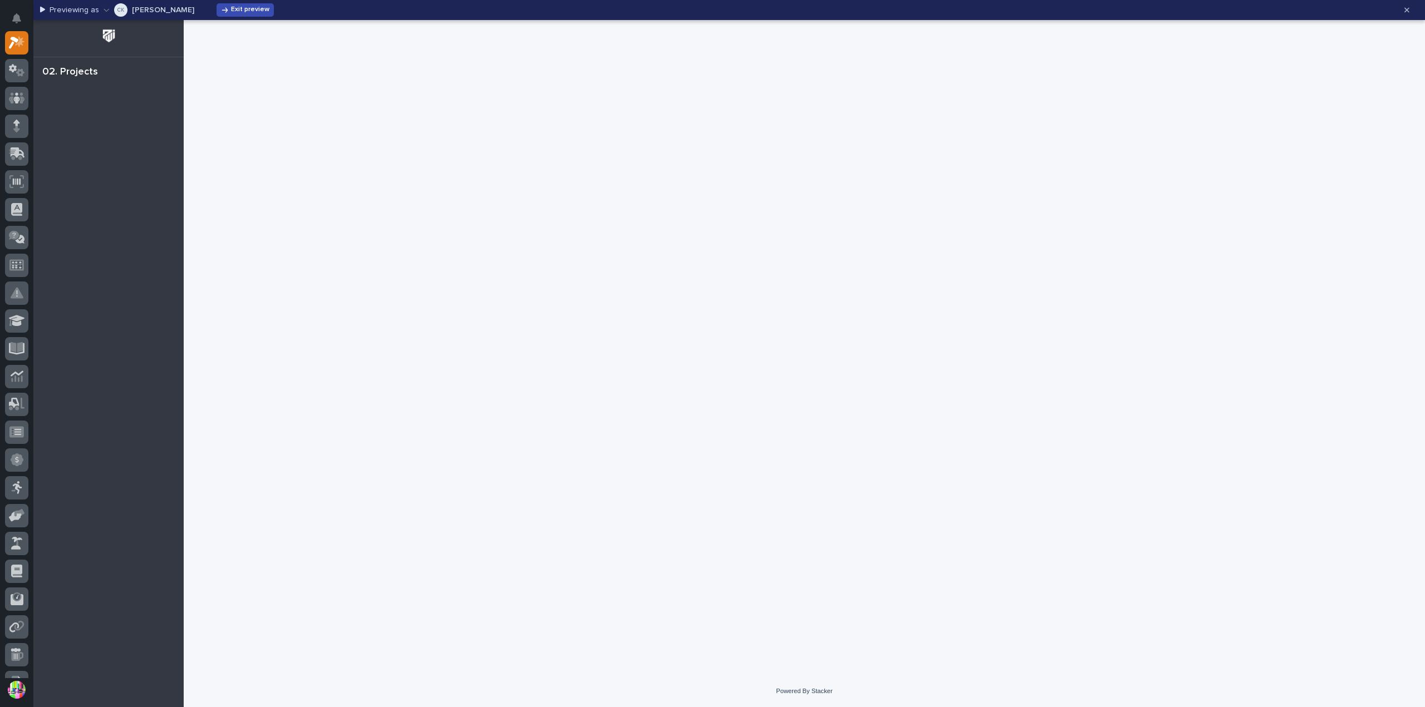
click at [242, 13] on span "Exit preview" at bounding box center [250, 10] width 38 height 9
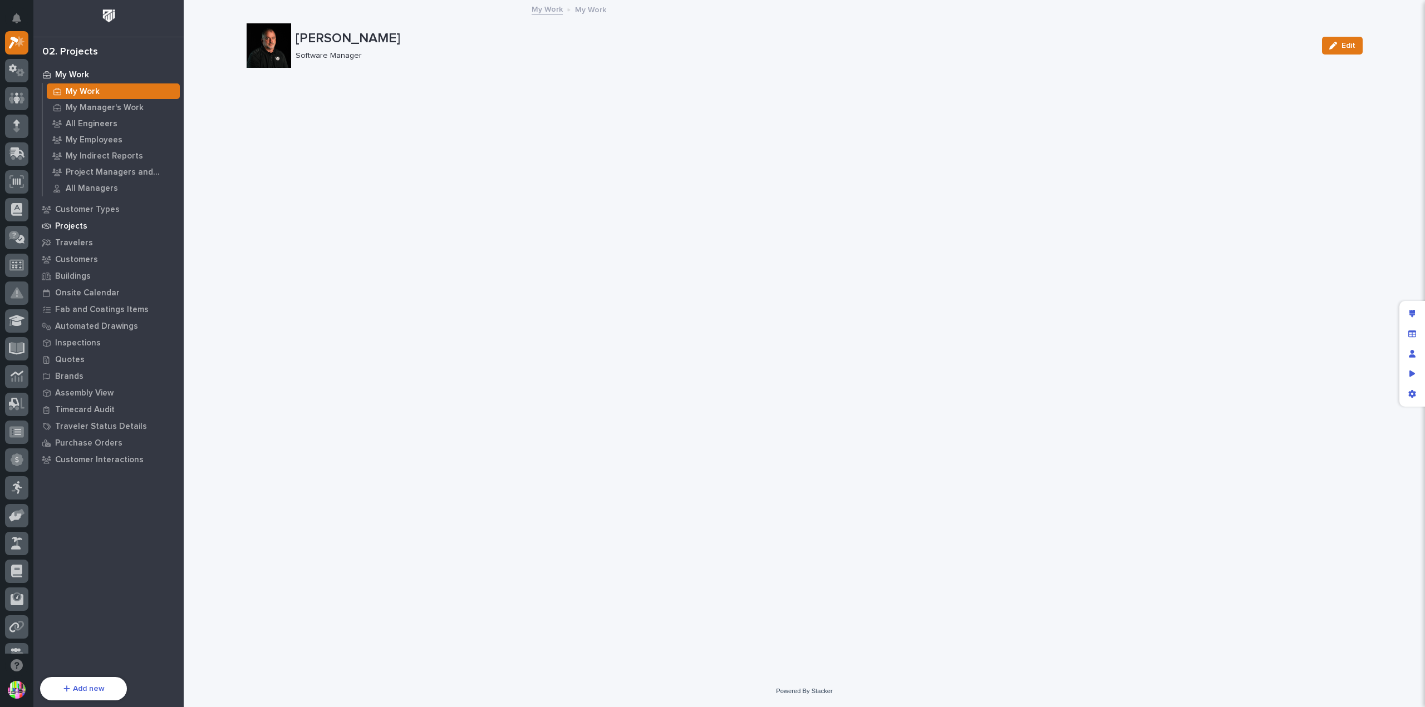
click at [83, 230] on p "Projects" at bounding box center [71, 227] width 32 height 10
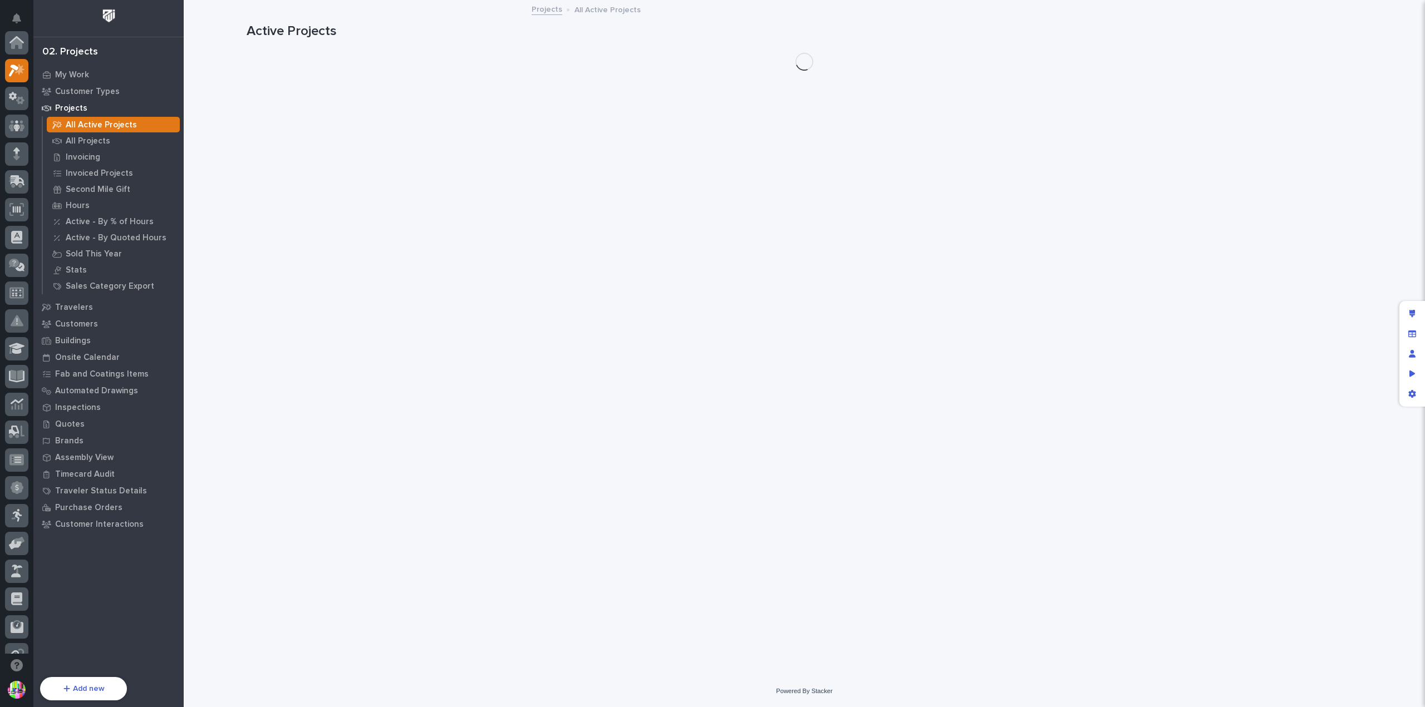
scroll to position [28, 0]
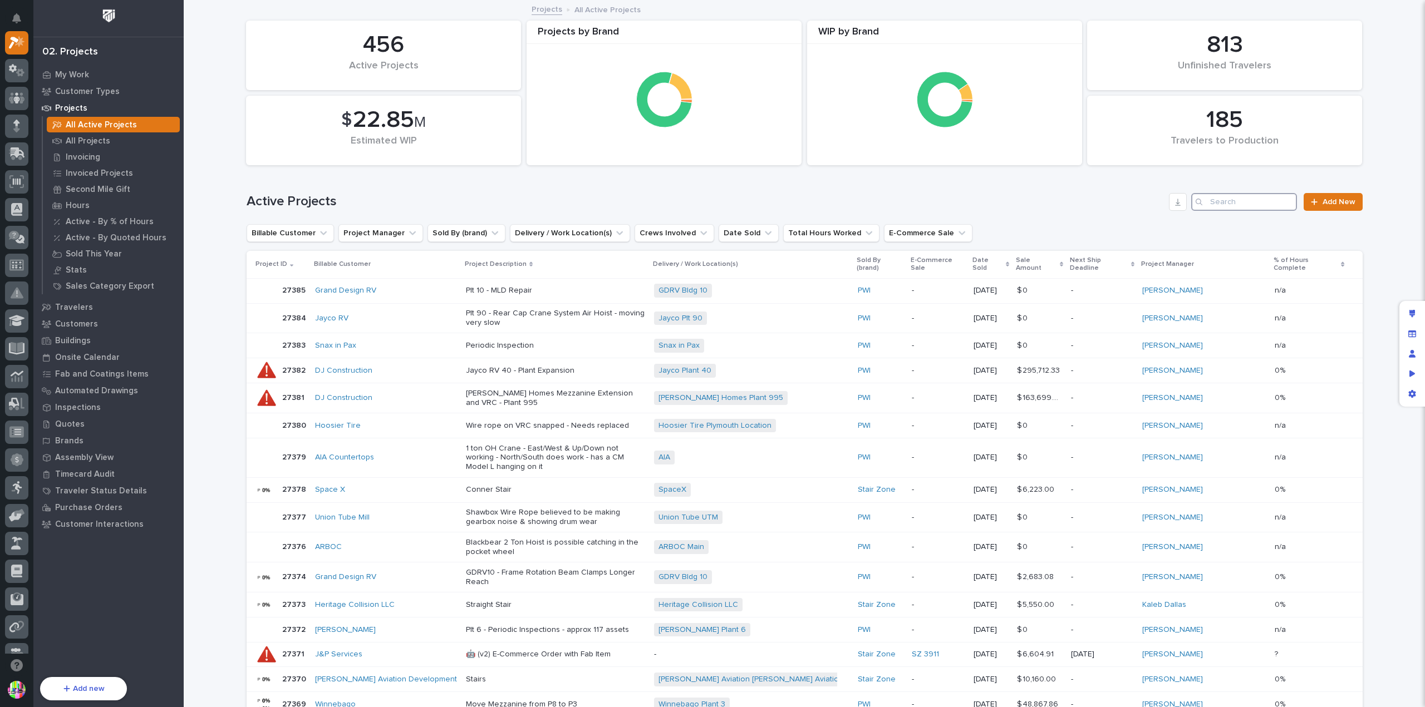
click at [1228, 204] on input "Search" at bounding box center [1244, 202] width 106 height 18
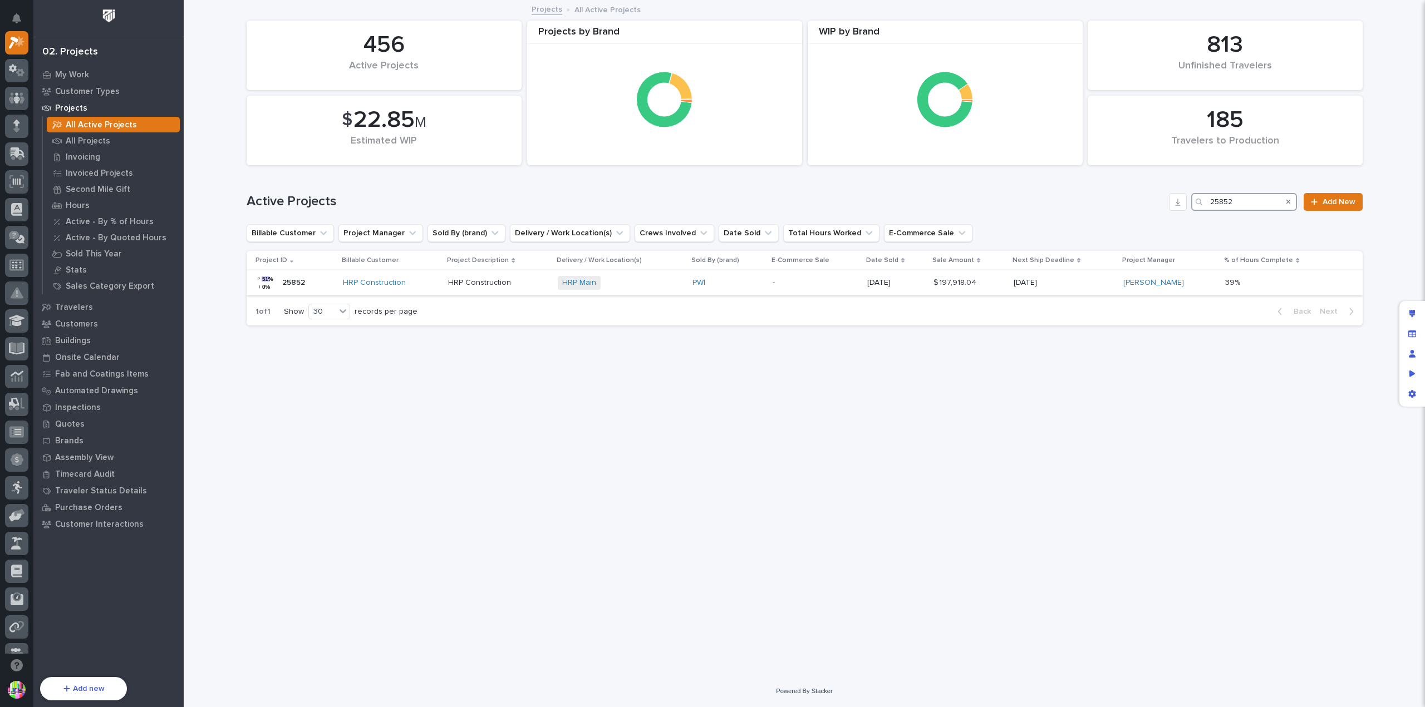
type input "25852"
click at [311, 286] on div "25852 25852" at bounding box center [294, 283] width 79 height 22
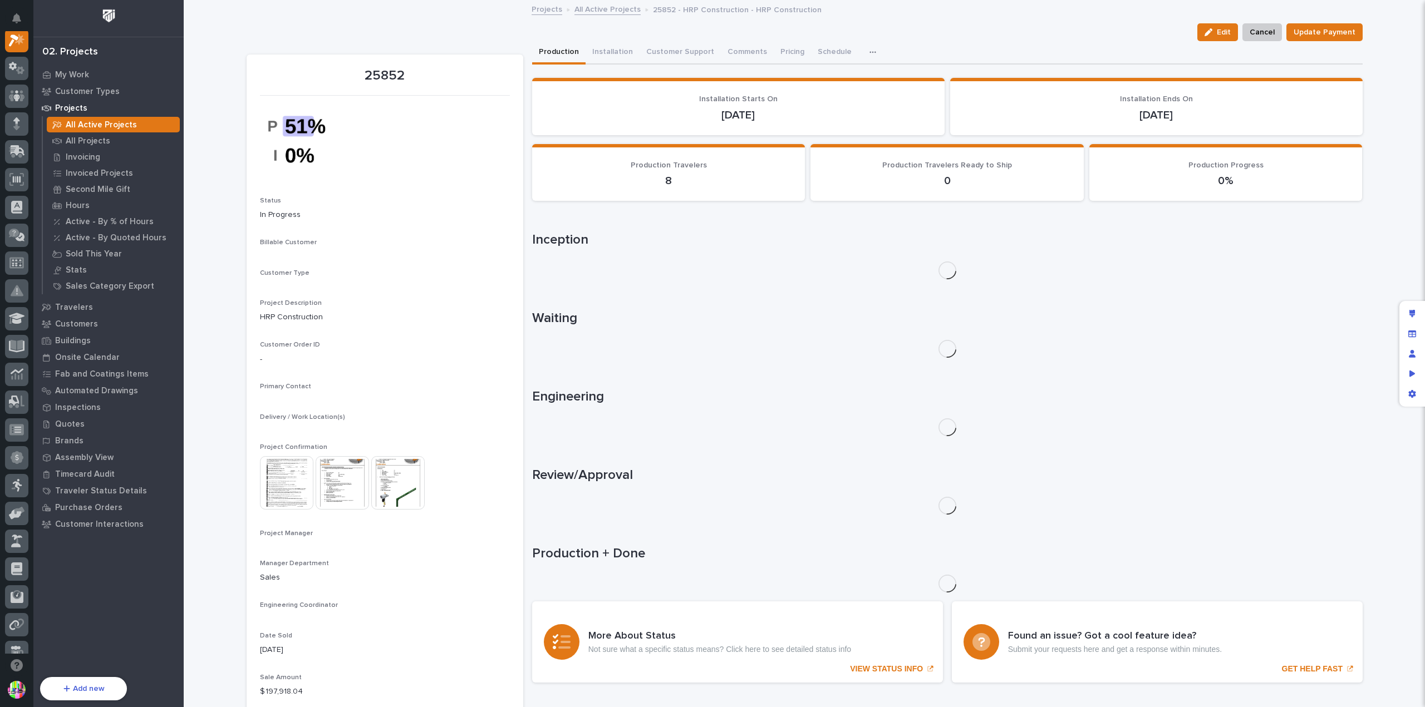
scroll to position [28, 0]
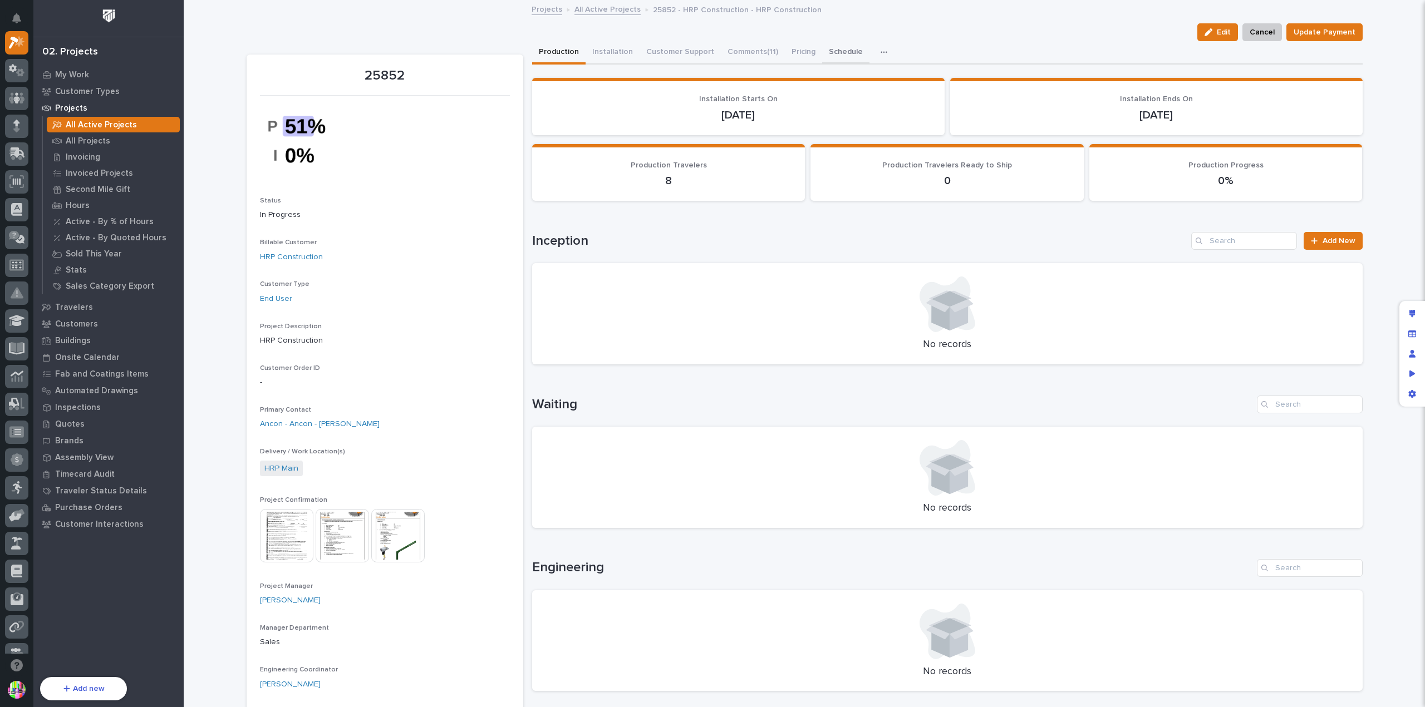
click at [835, 47] on button "Schedule" at bounding box center [845, 52] width 47 height 23
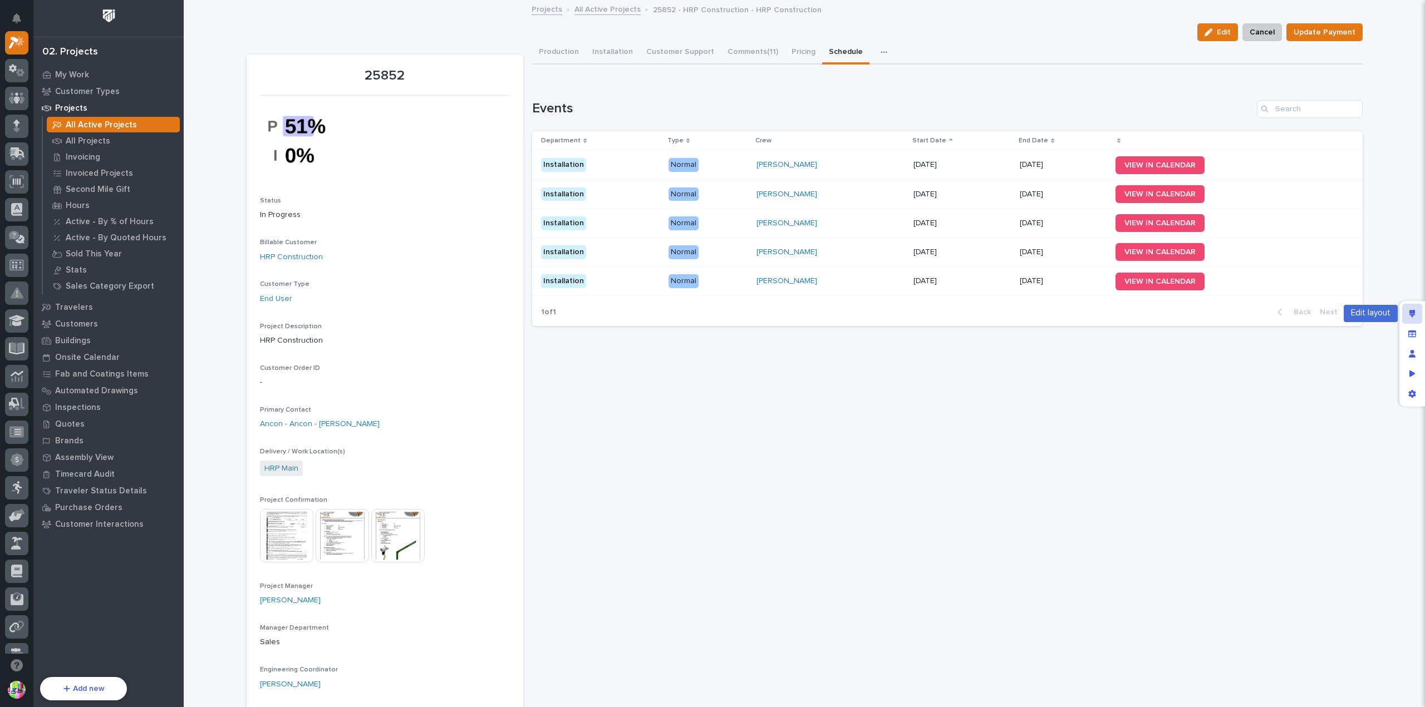
click at [1413, 311] on icon "Edit layout" at bounding box center [1412, 314] width 6 height 8
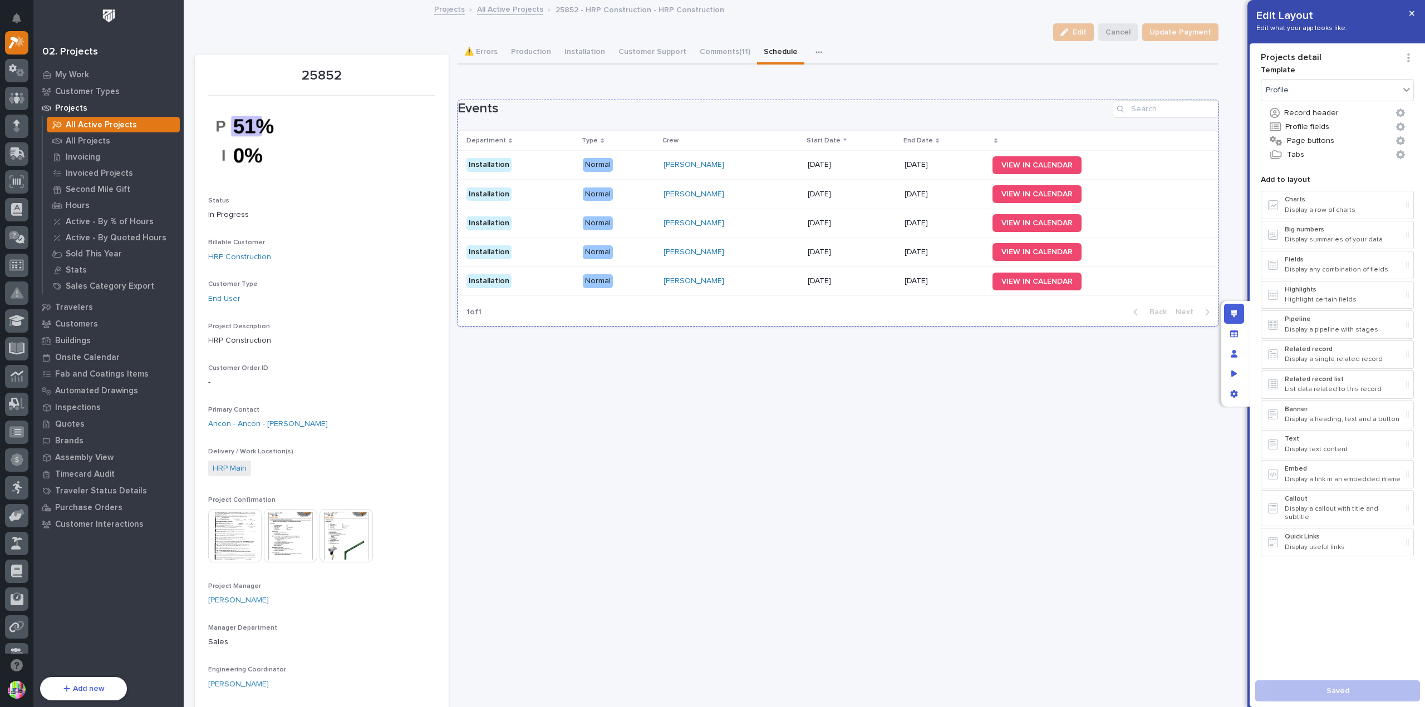
click at [1150, 141] on div at bounding box center [1095, 141] width 209 height 6
click at [1163, 188] on div "VIEW IN CALENDAR" at bounding box center [1089, 194] width 195 height 18
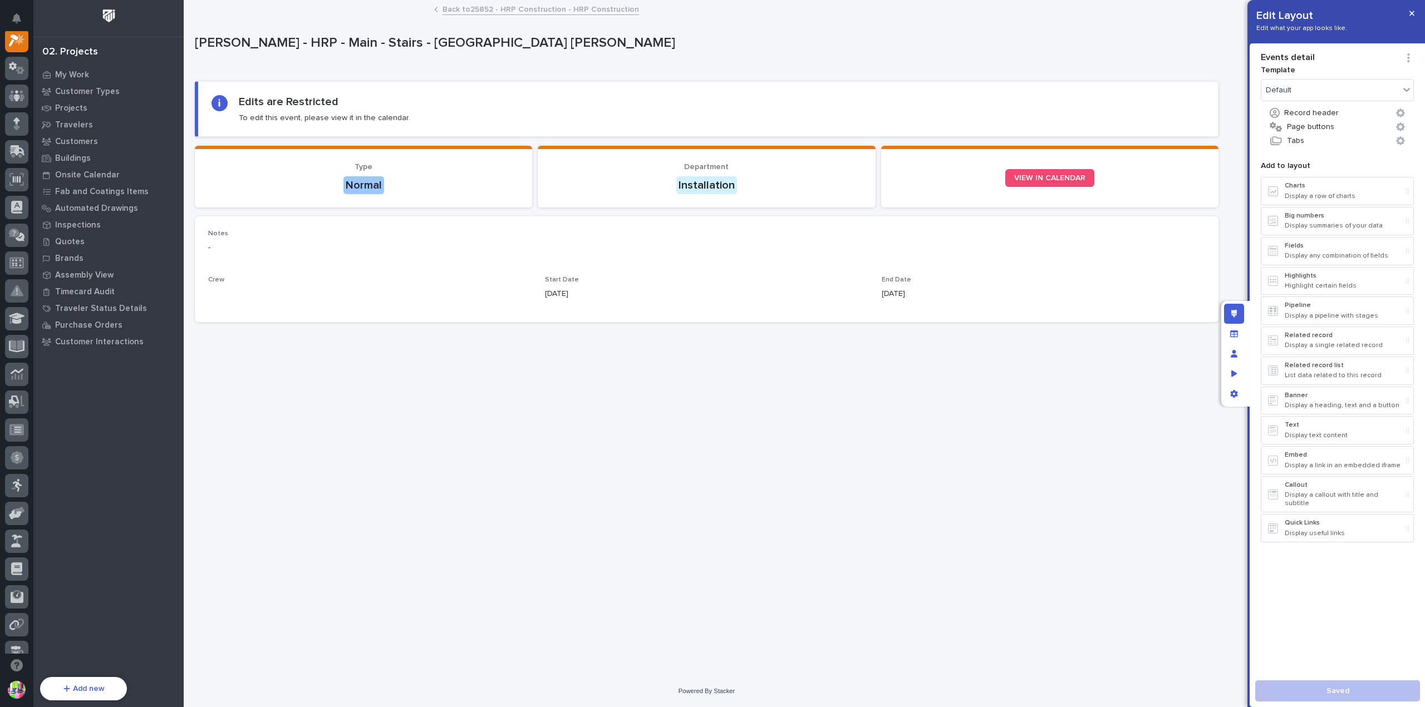
scroll to position [28, 0]
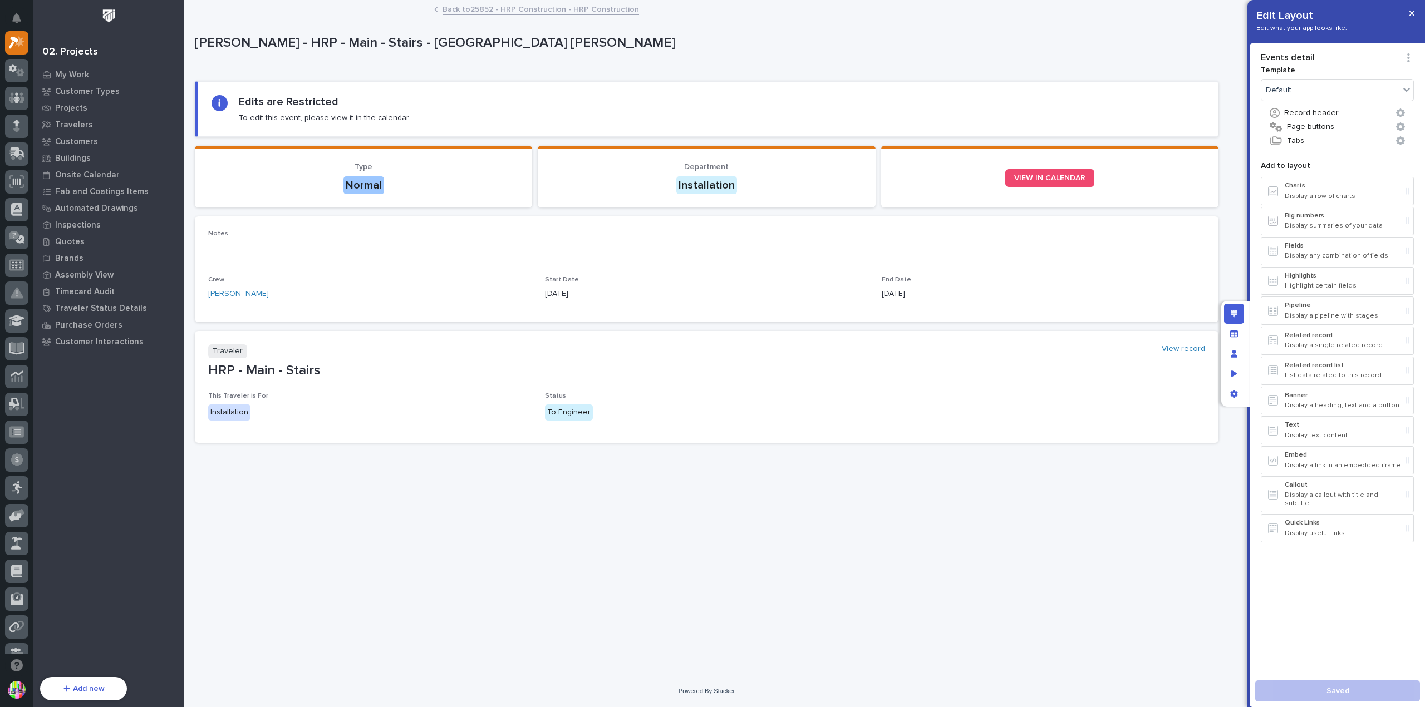
click at [491, 8] on link "Back to 25852 - HRP Construction - HRP Construction" at bounding box center [540, 8] width 196 height 13
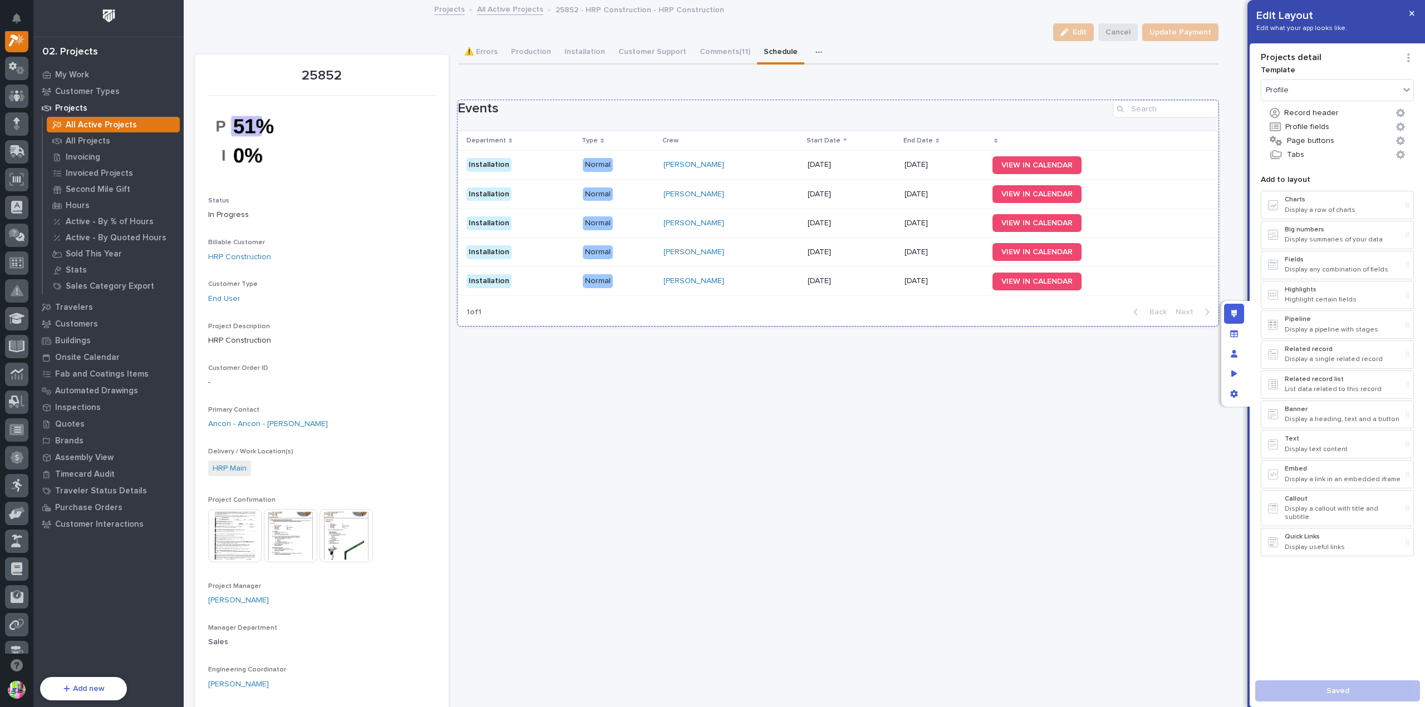
click at [1070, 319] on div "1 of 1 Back Next" at bounding box center [837, 312] width 761 height 28
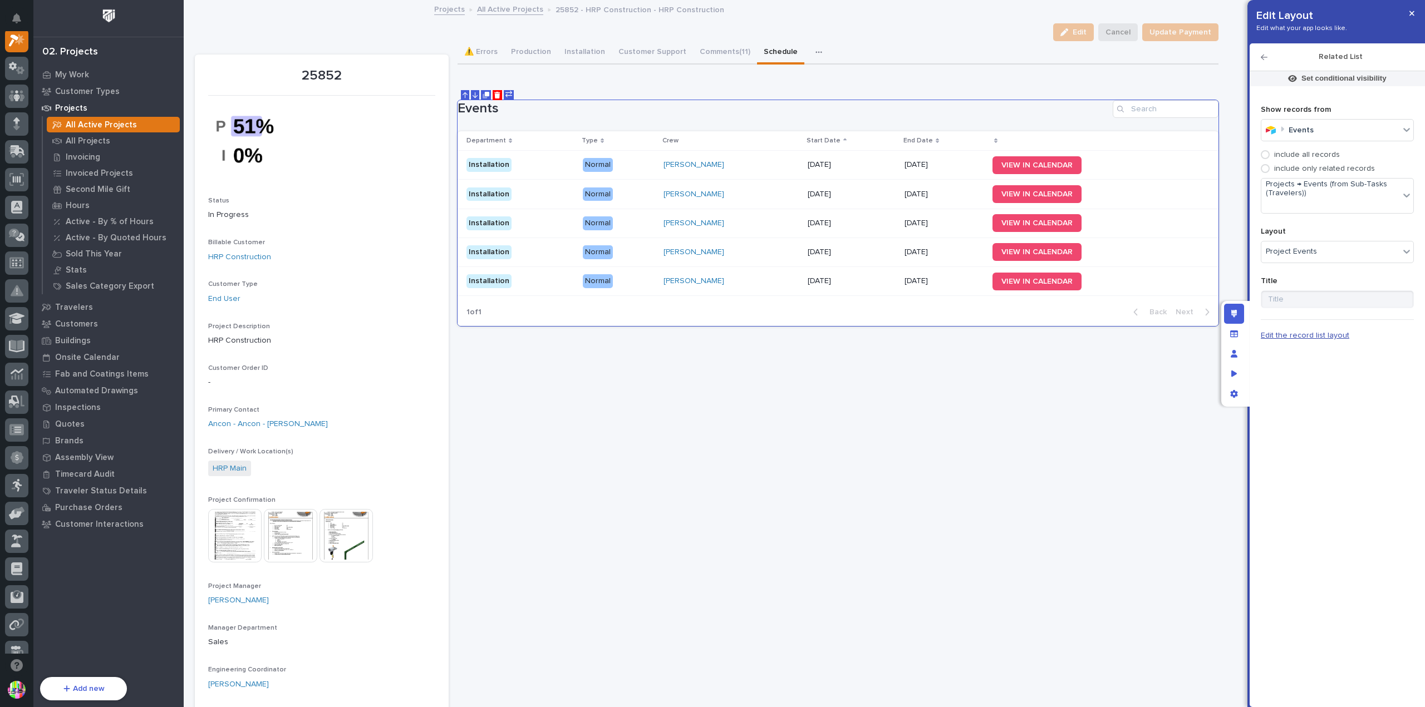
click at [1287, 334] on span "Edit the record list layout" at bounding box center [1305, 336] width 88 height 8
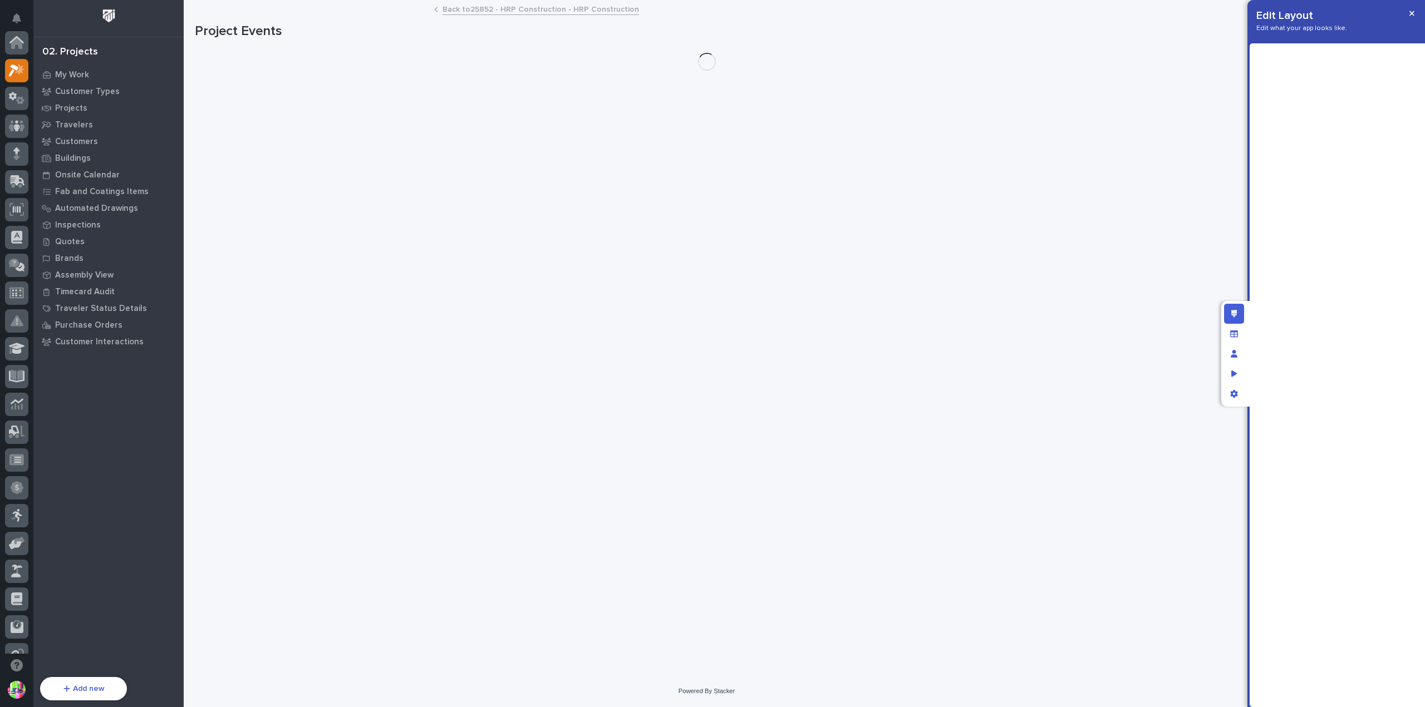
scroll to position [28, 0]
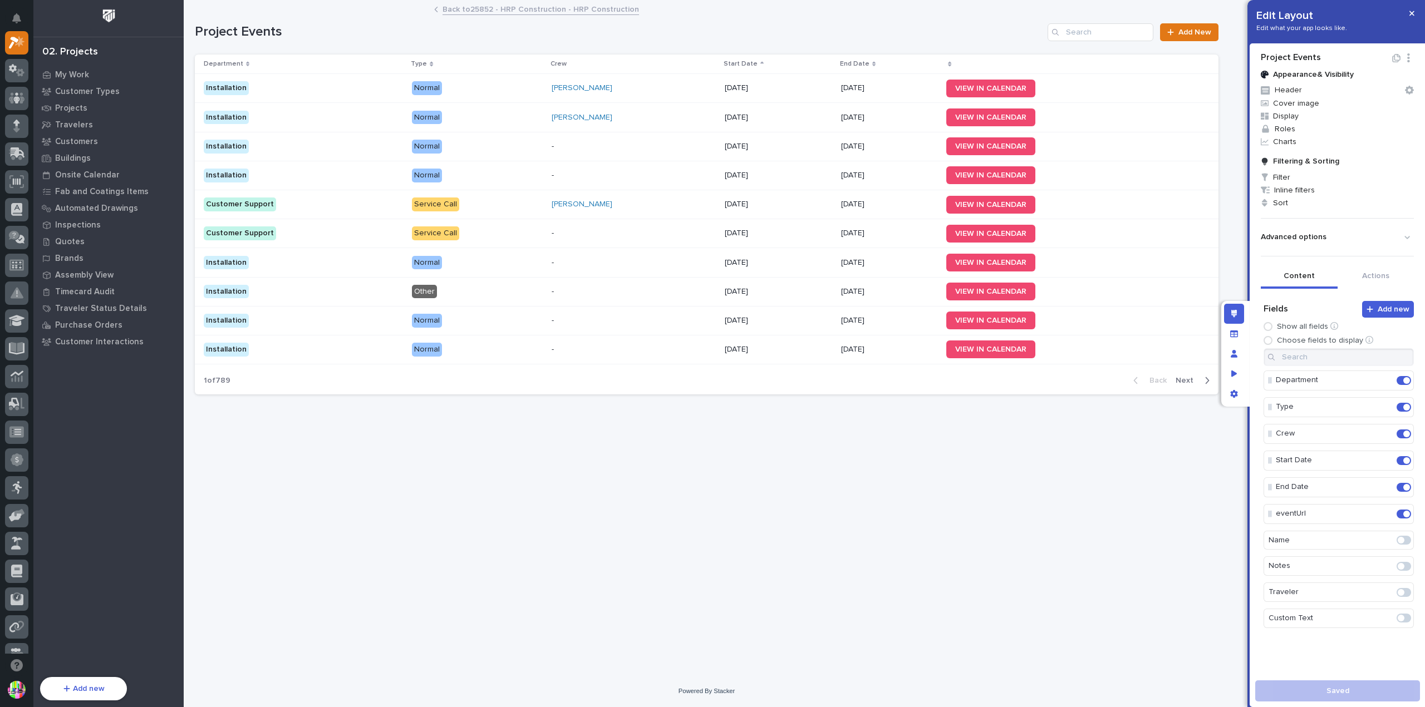
click at [1398, 538] on span at bounding box center [1401, 540] width 7 height 7
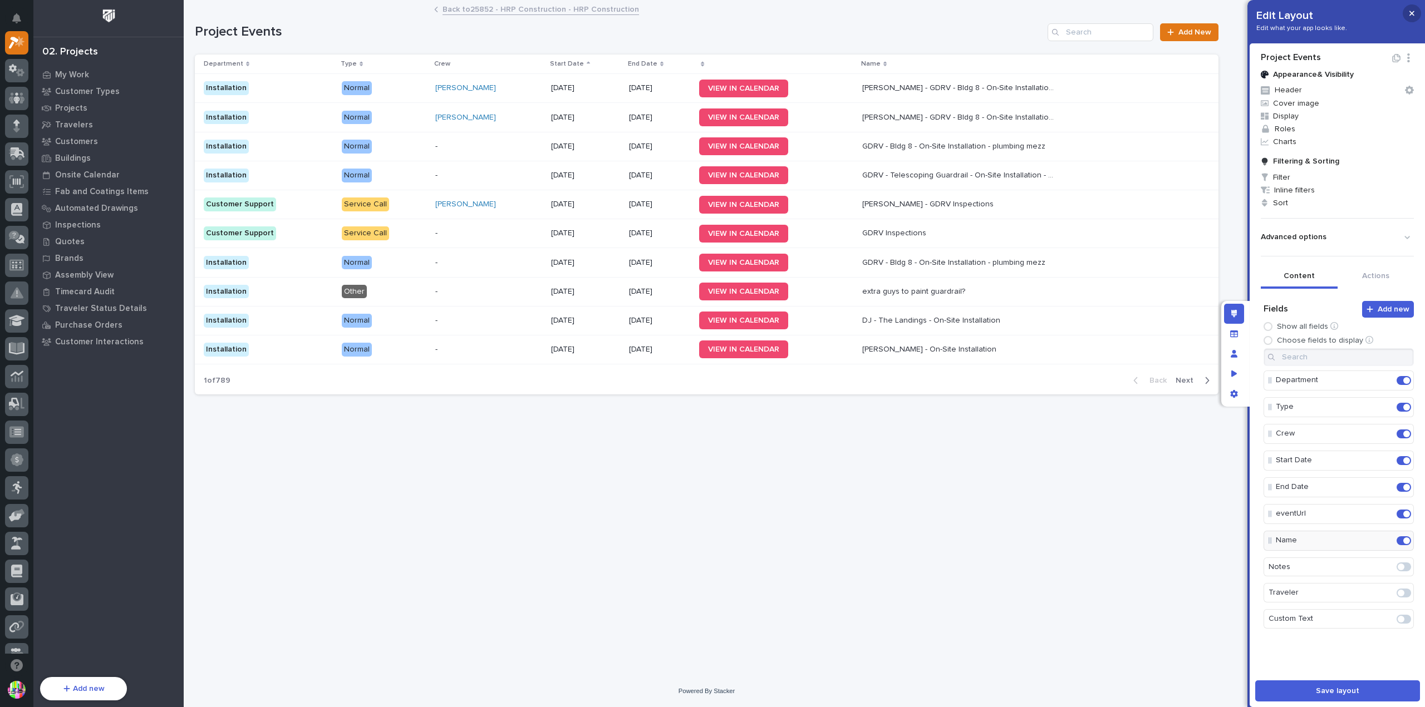
click at [1408, 14] on button "button" at bounding box center [1412, 13] width 18 height 18
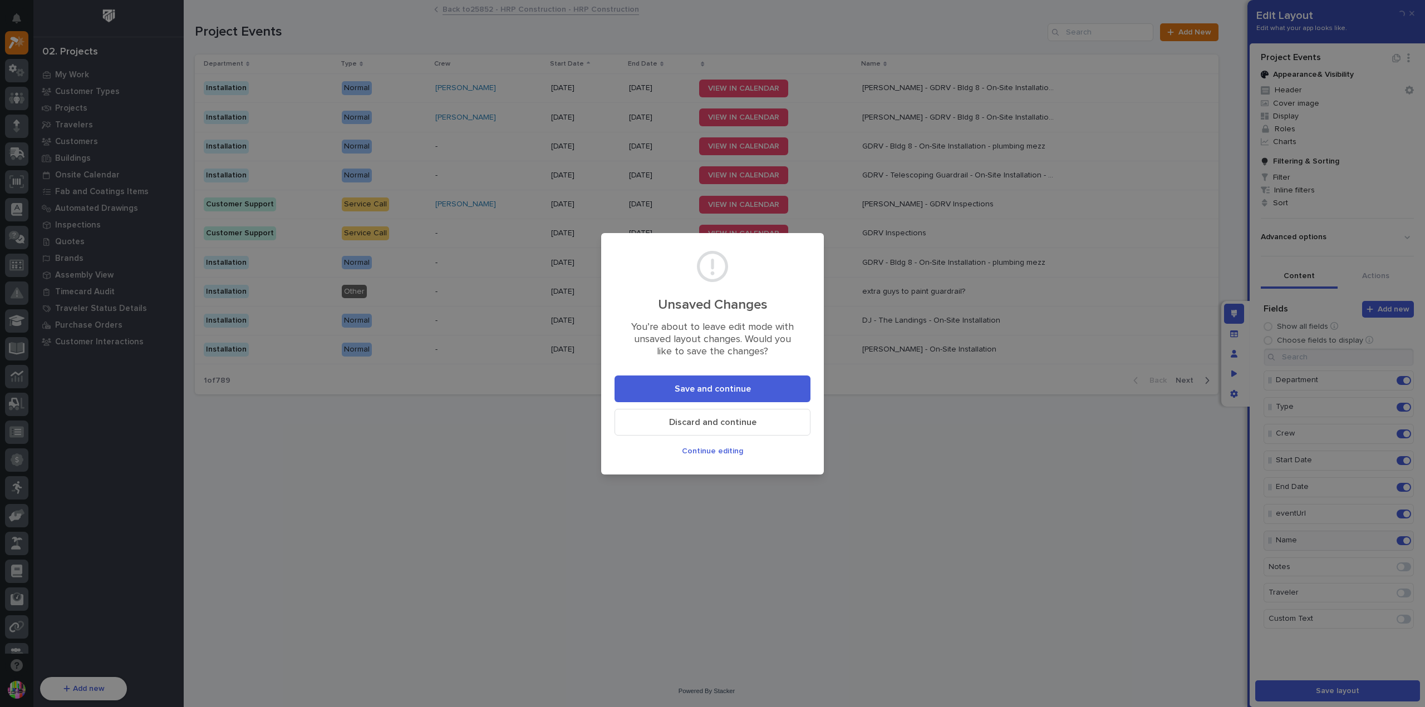
click at [766, 384] on button "Save and continue" at bounding box center [712, 389] width 196 height 27
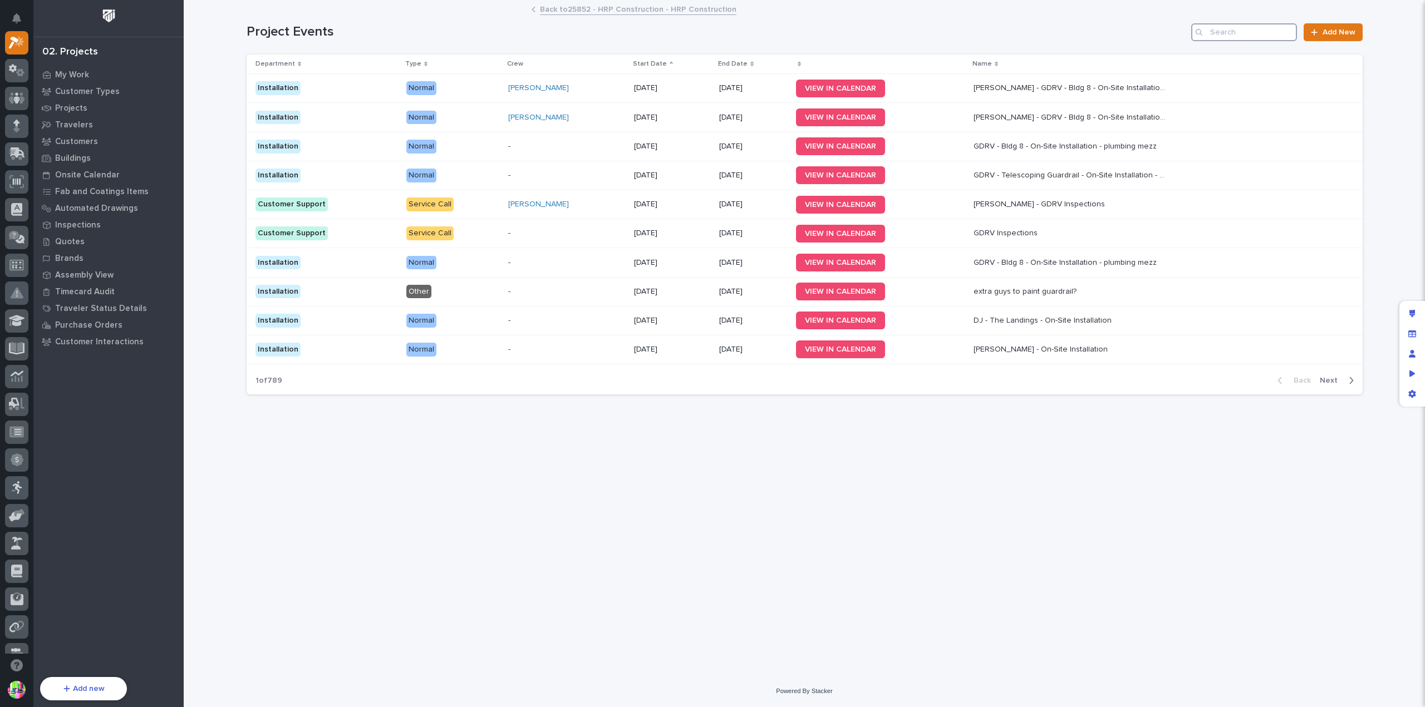
click at [1267, 31] on input "Search" at bounding box center [1244, 32] width 106 height 18
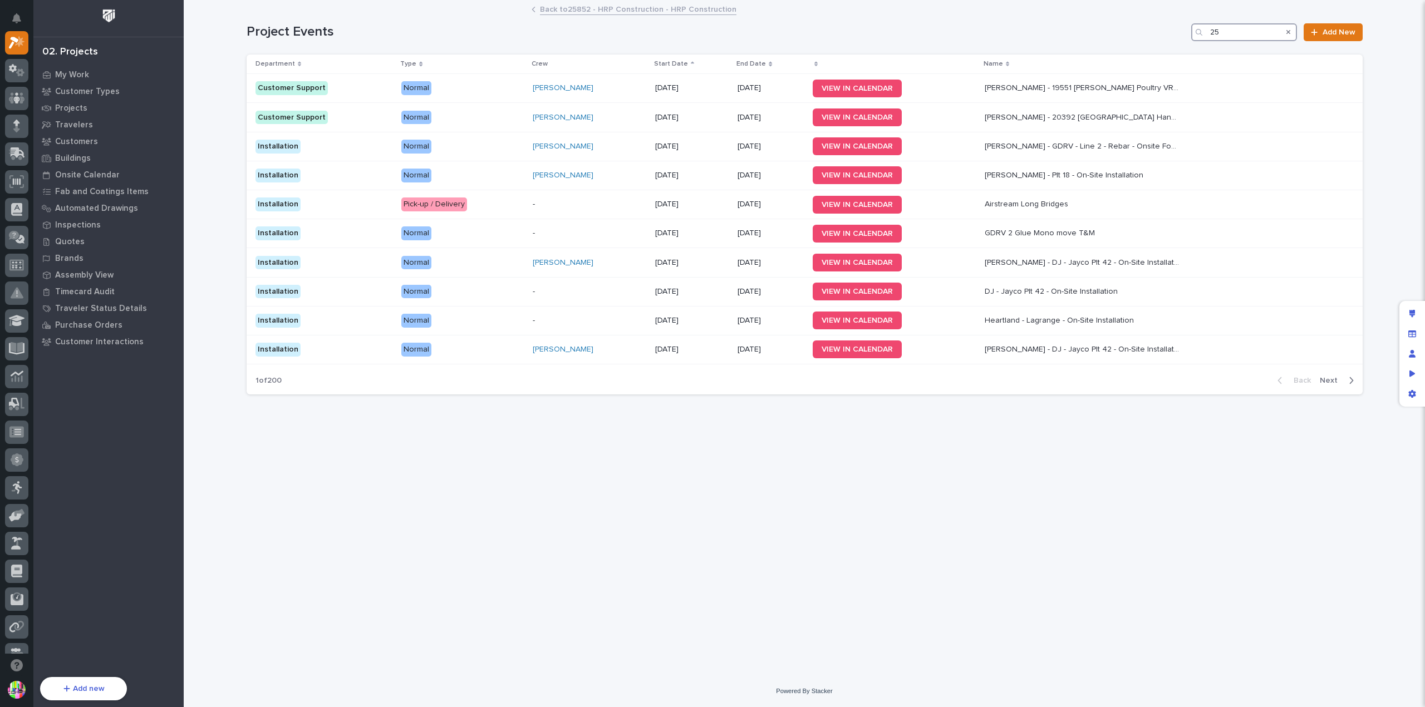
click at [1241, 24] on input "25" at bounding box center [1244, 32] width 106 height 18
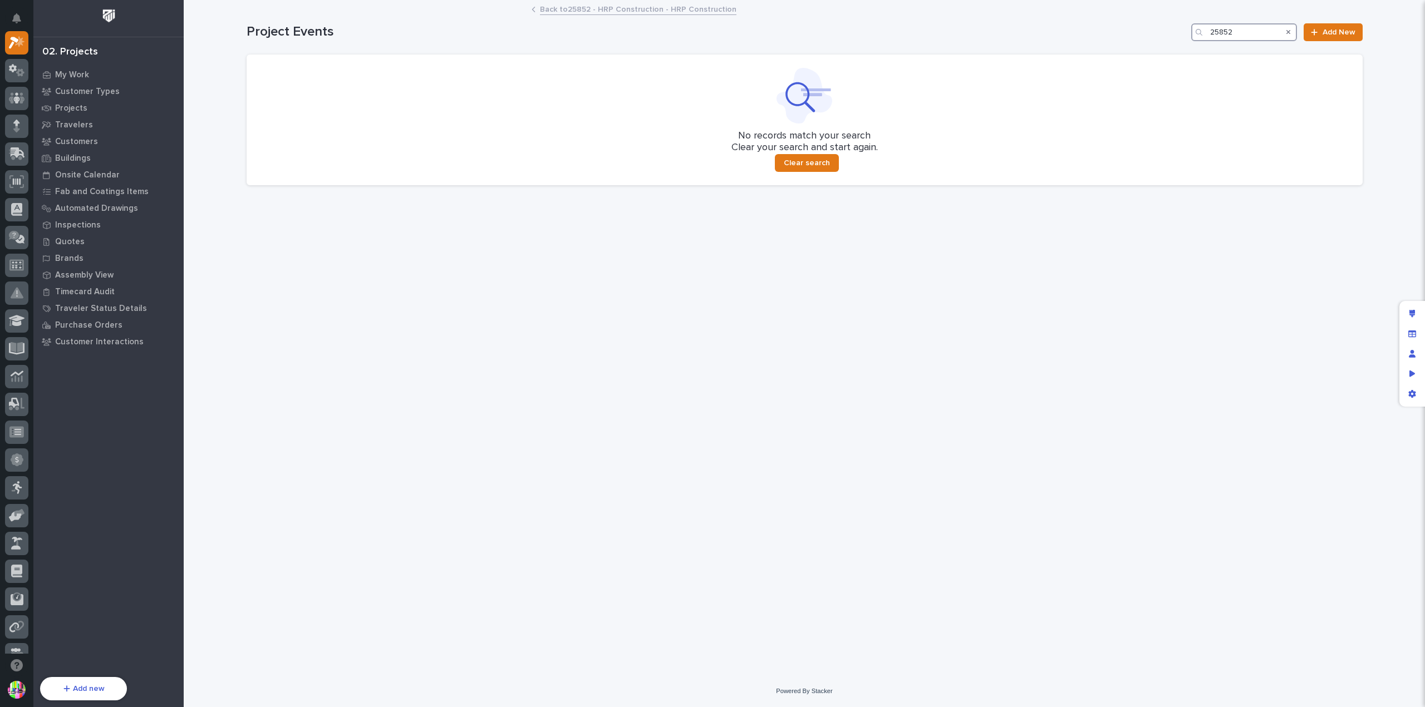
type input "25852"
click at [596, 6] on link "Back to 25852 - HRP Construction - HRP Construction" at bounding box center [638, 8] width 196 height 13
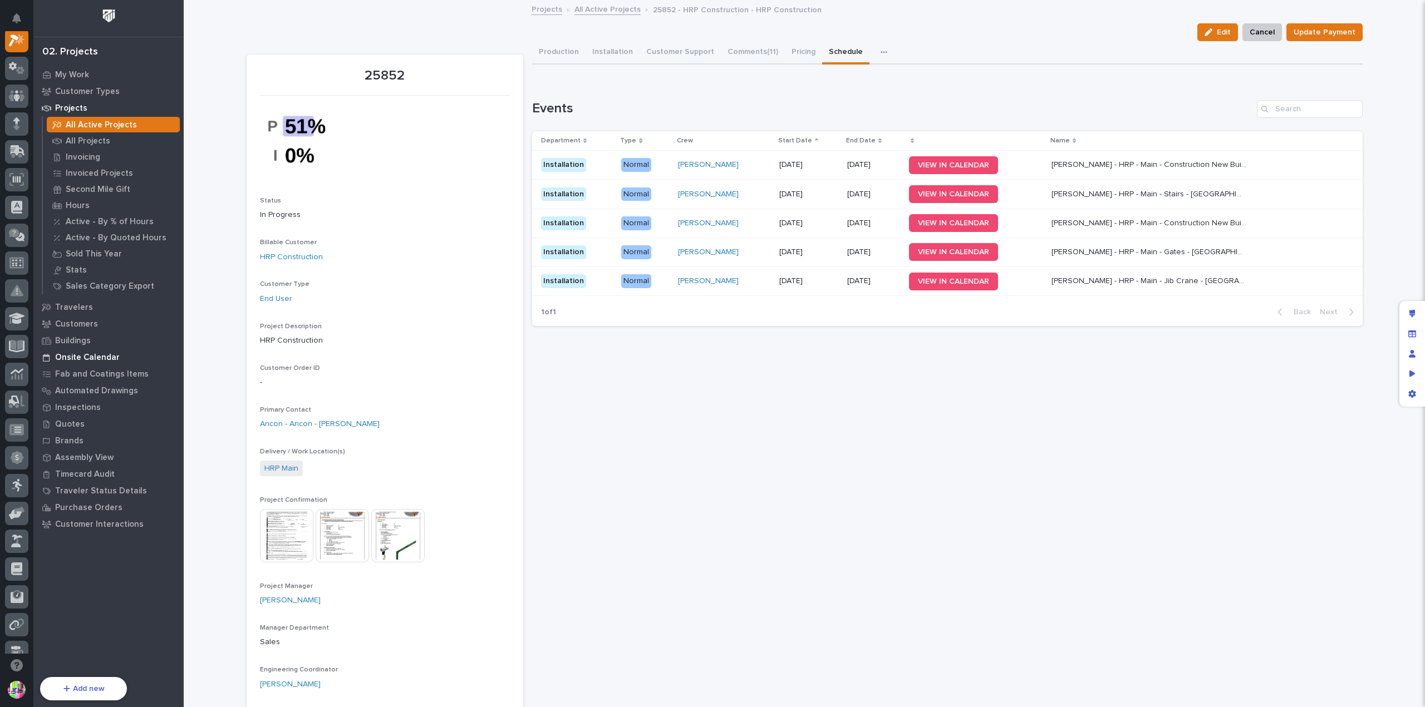
scroll to position [28, 0]
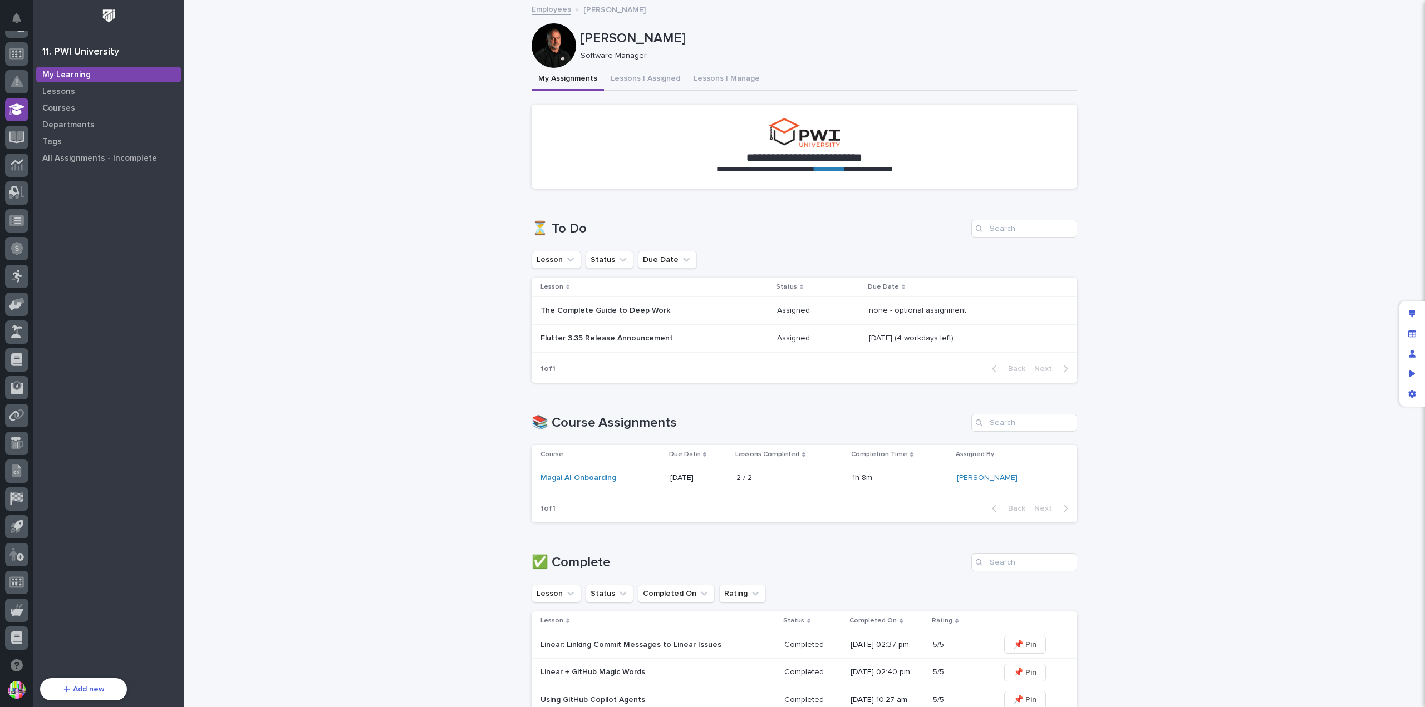
click at [656, 338] on p "Flutter 3.35 Release Announcement" at bounding box center [637, 338] width 195 height 9
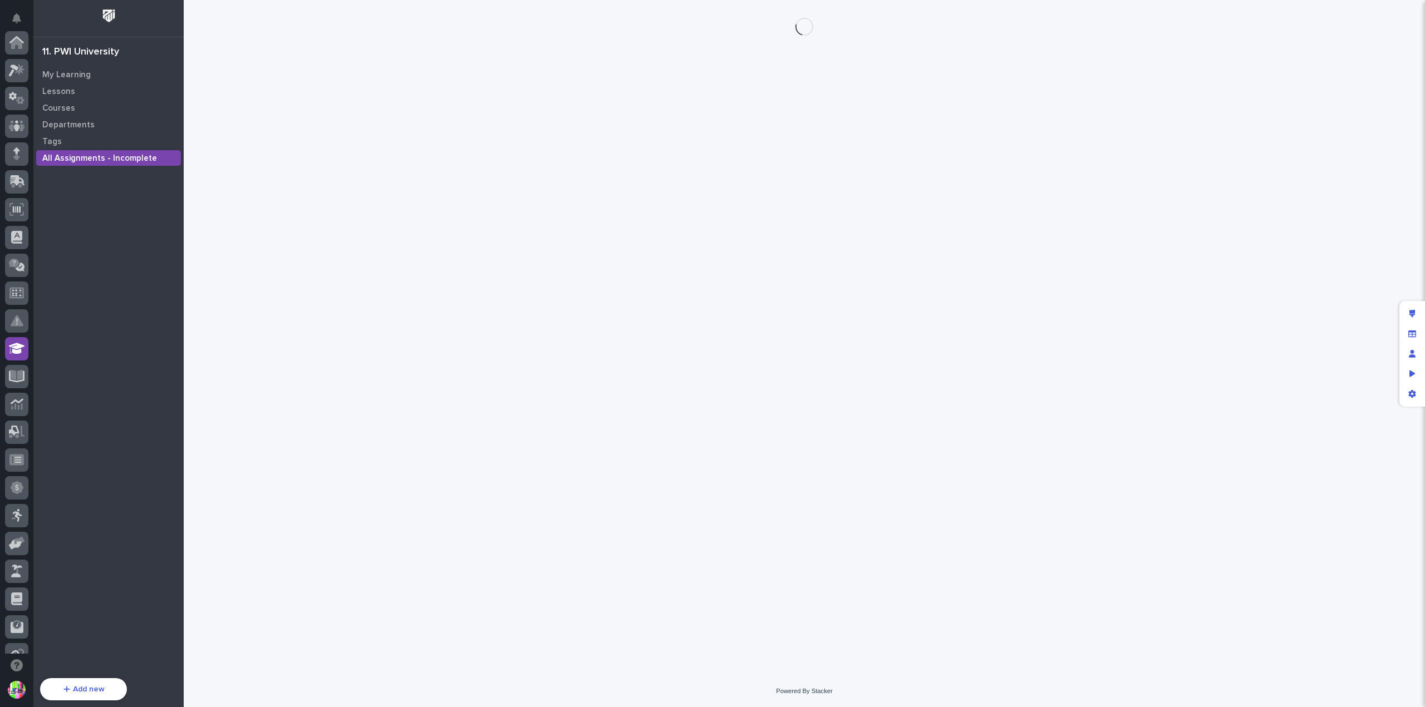
scroll to position [239, 0]
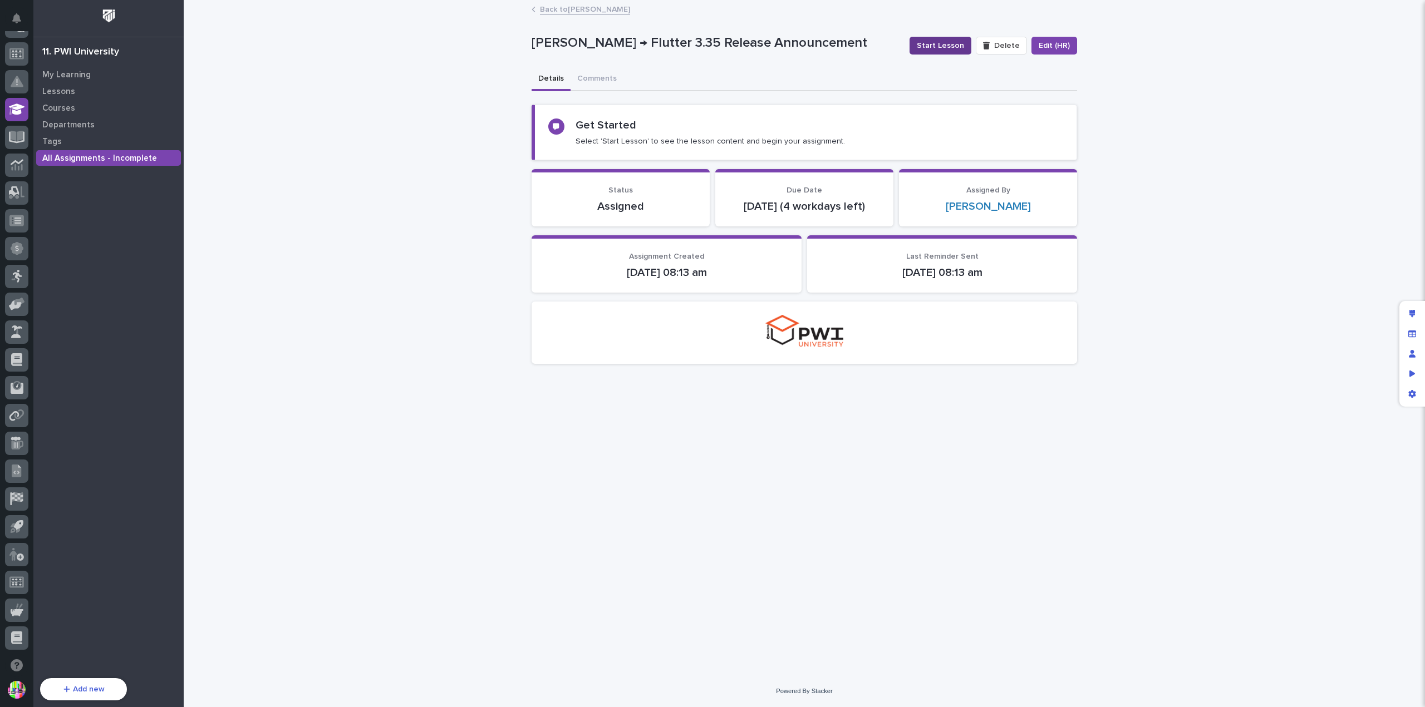
click at [927, 46] on span "Start Lesson" at bounding box center [940, 45] width 47 height 11
click at [942, 40] on span "Start Lesson" at bounding box center [940, 45] width 47 height 11
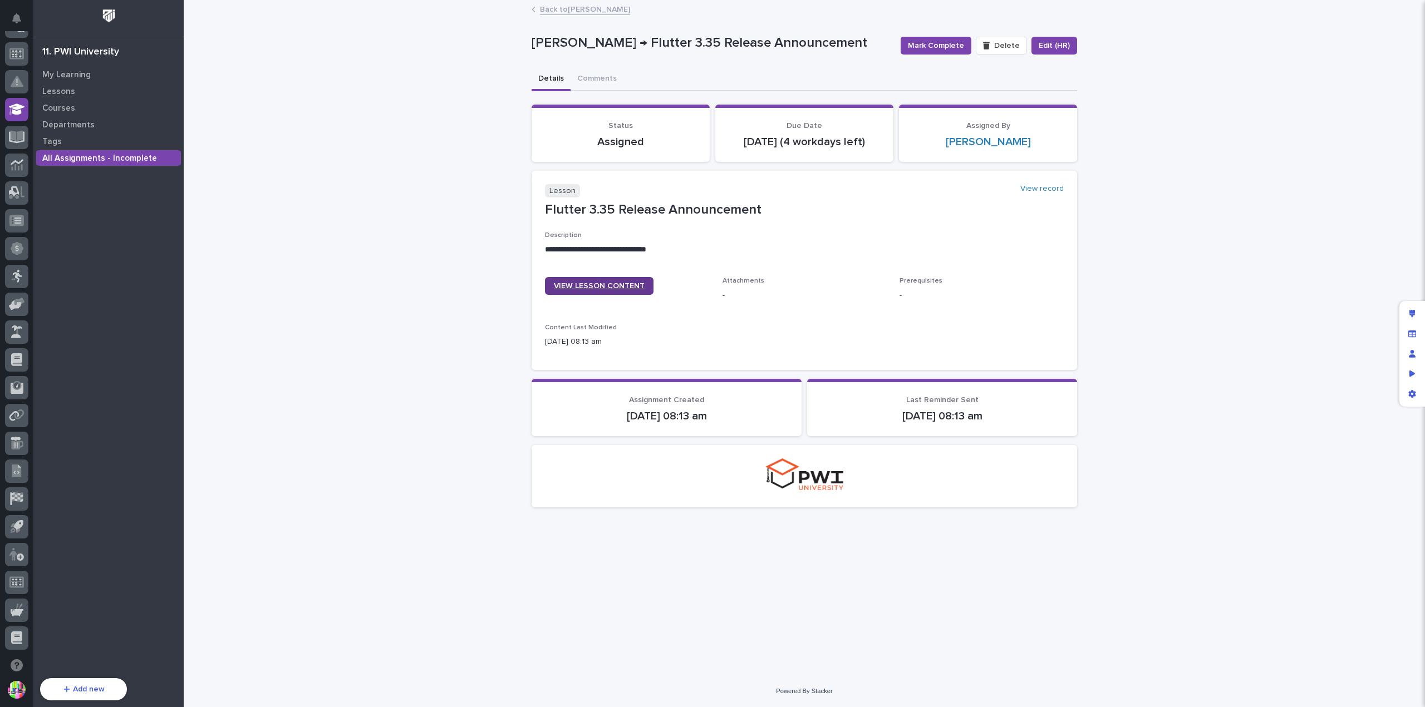
click at [608, 283] on span "VIEW LESSON CONTENT" at bounding box center [599, 286] width 91 height 8
click at [922, 45] on span "Mark Complete" at bounding box center [936, 45] width 56 height 11
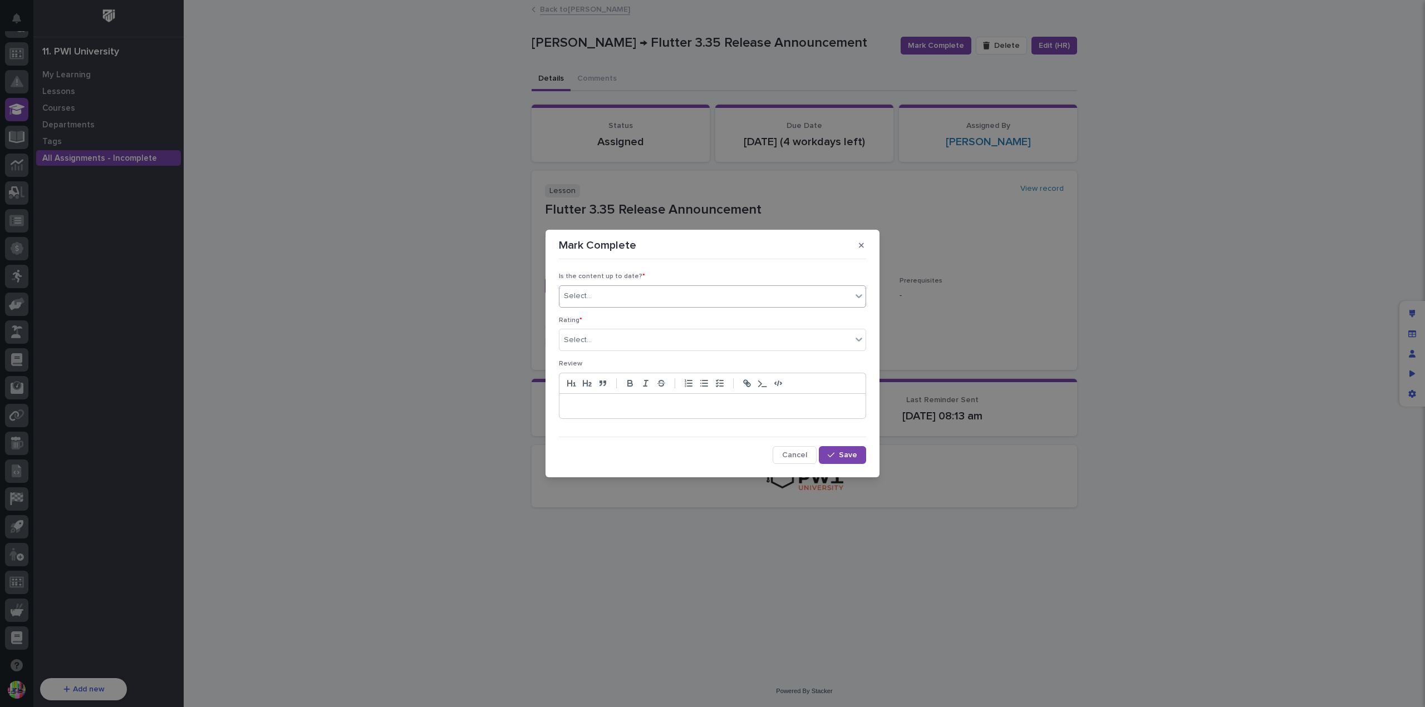
click at [627, 296] on div "Select..." at bounding box center [705, 296] width 292 height 18
click at [634, 315] on div "✔ everything is up to date" at bounding box center [712, 318] width 306 height 19
click at [627, 337] on div "Select..." at bounding box center [705, 340] width 292 height 18
click at [630, 358] on div "⭐⭐⭐⭐⭐" at bounding box center [712, 361] width 306 height 19
click at [616, 399] on div at bounding box center [712, 406] width 306 height 24
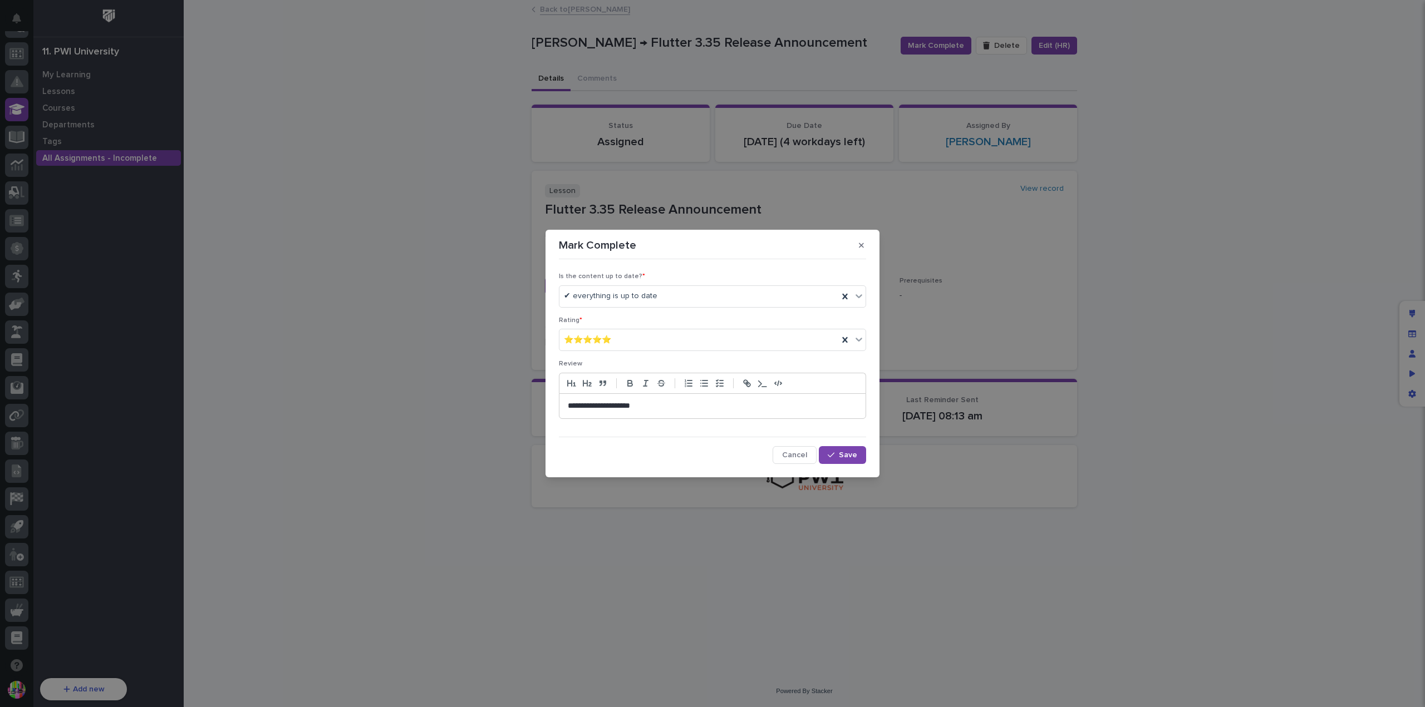
scroll to position [0, 0]
click at [662, 406] on p "**********" at bounding box center [713, 406] width 290 height 11
click at [729, 405] on p "**********" at bounding box center [713, 406] width 290 height 11
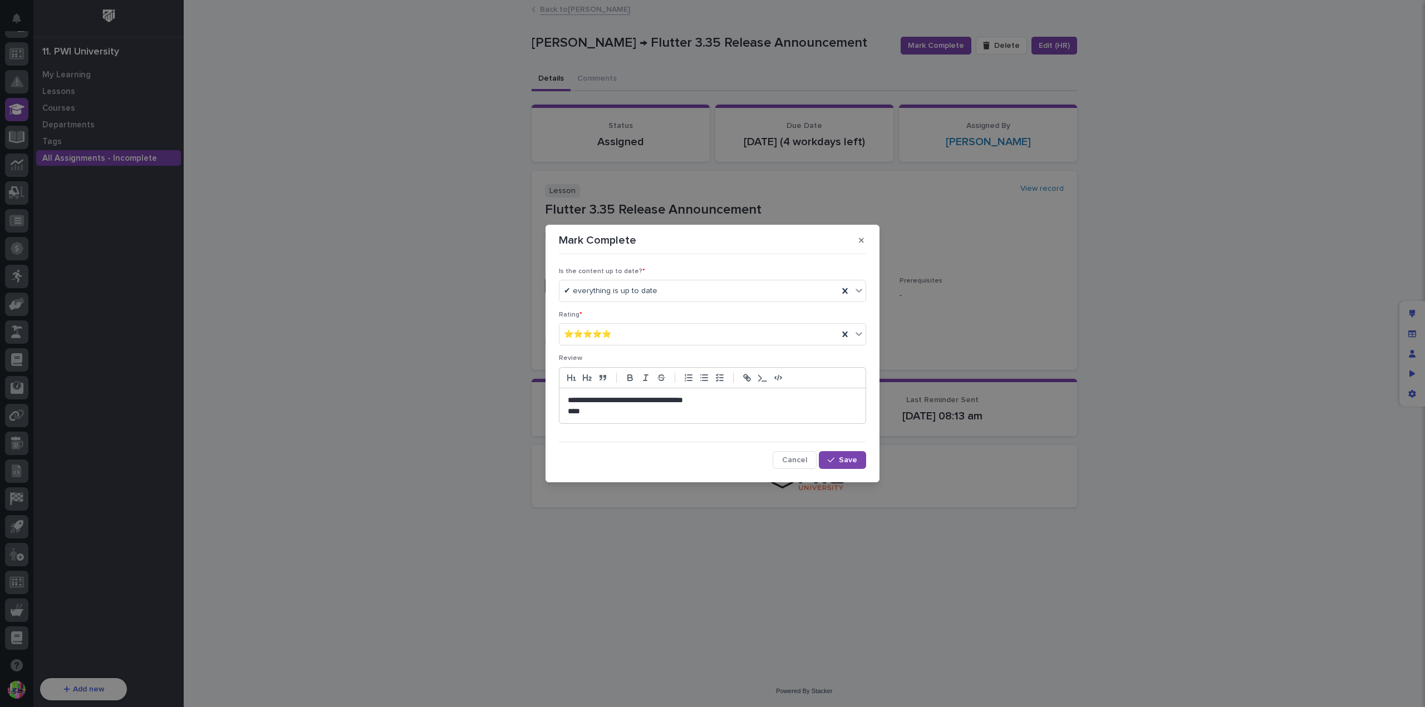
click at [569, 411] on p "****" at bounding box center [713, 411] width 290 height 11
click at [677, 410] on p "**********" at bounding box center [713, 411] width 290 height 11
click at [569, 400] on p "**********" at bounding box center [713, 400] width 290 height 11
click at [696, 380] on button "button" at bounding box center [704, 377] width 16 height 13
click at [754, 402] on li "**********" at bounding box center [718, 400] width 278 height 11
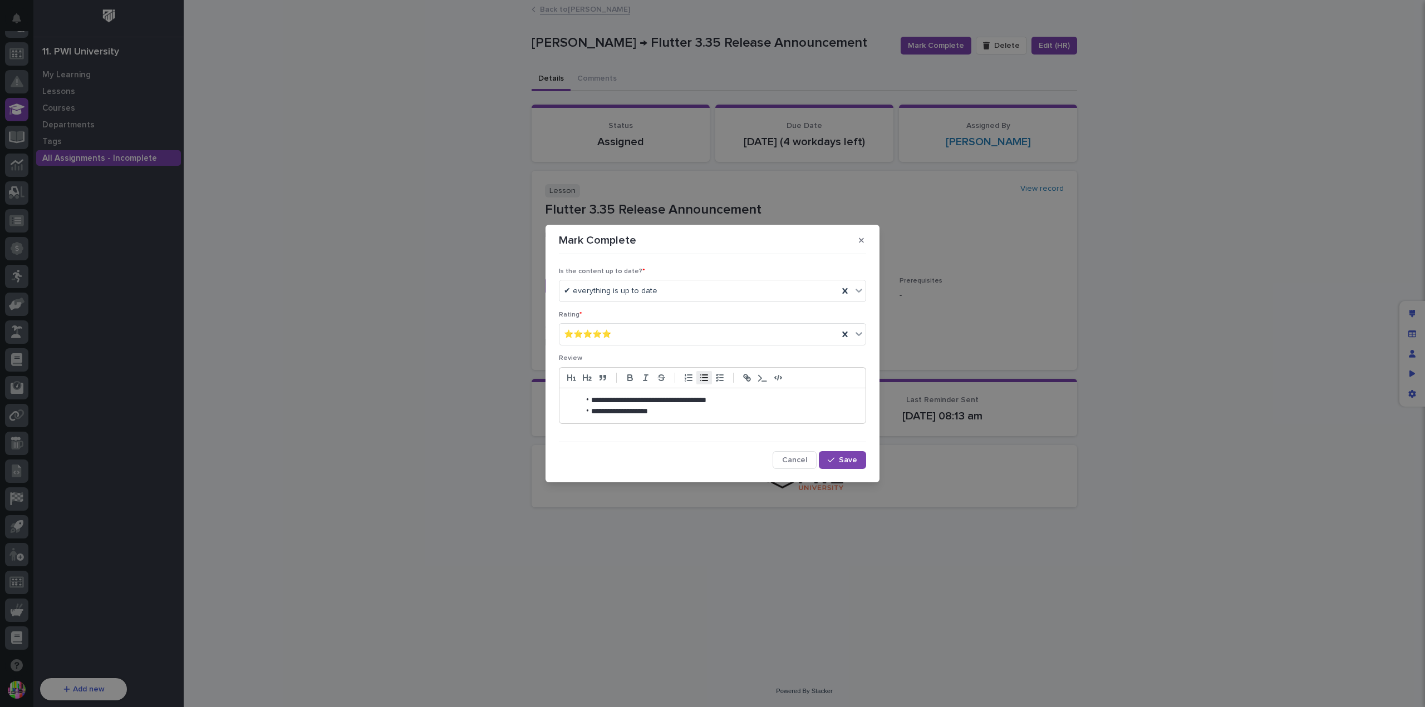
click at [750, 412] on li "**********" at bounding box center [718, 411] width 278 height 11
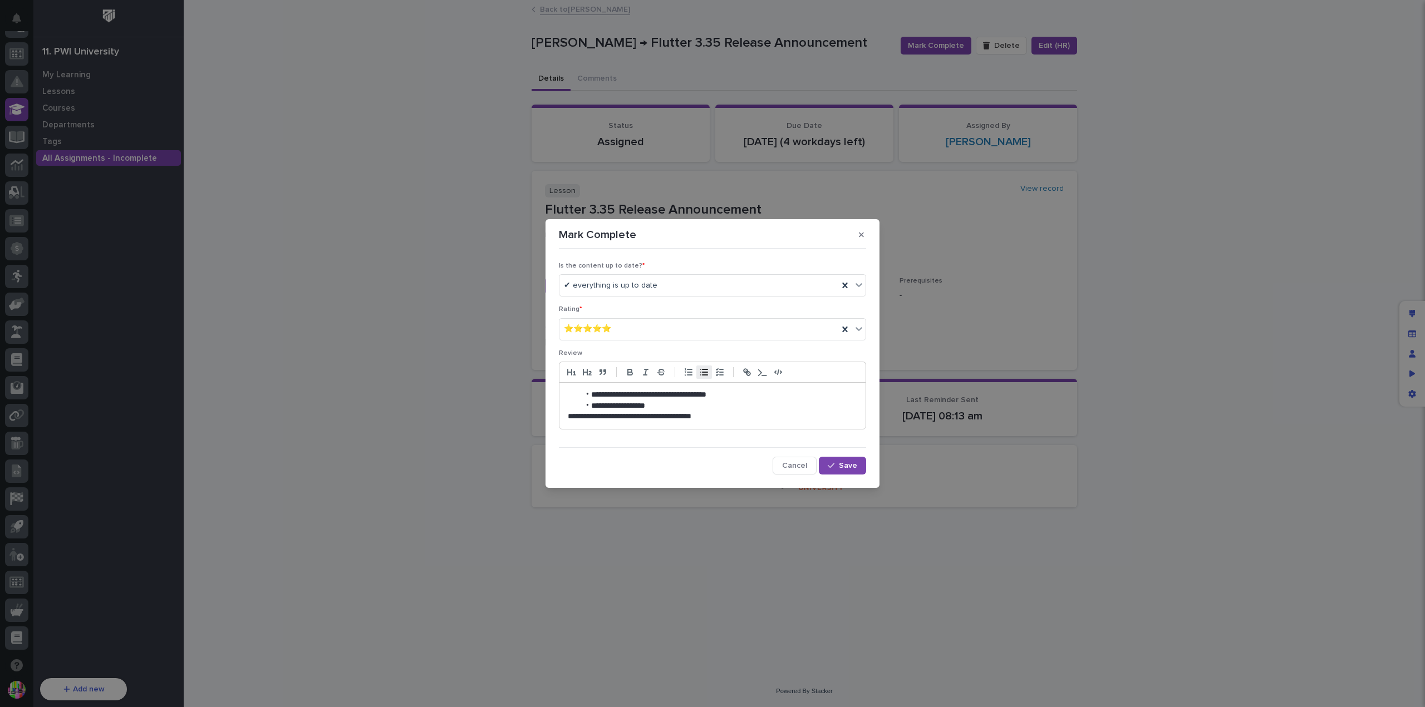
click at [771, 405] on li "**********" at bounding box center [718, 406] width 278 height 11
click at [775, 416] on p "**********" at bounding box center [713, 416] width 290 height 11
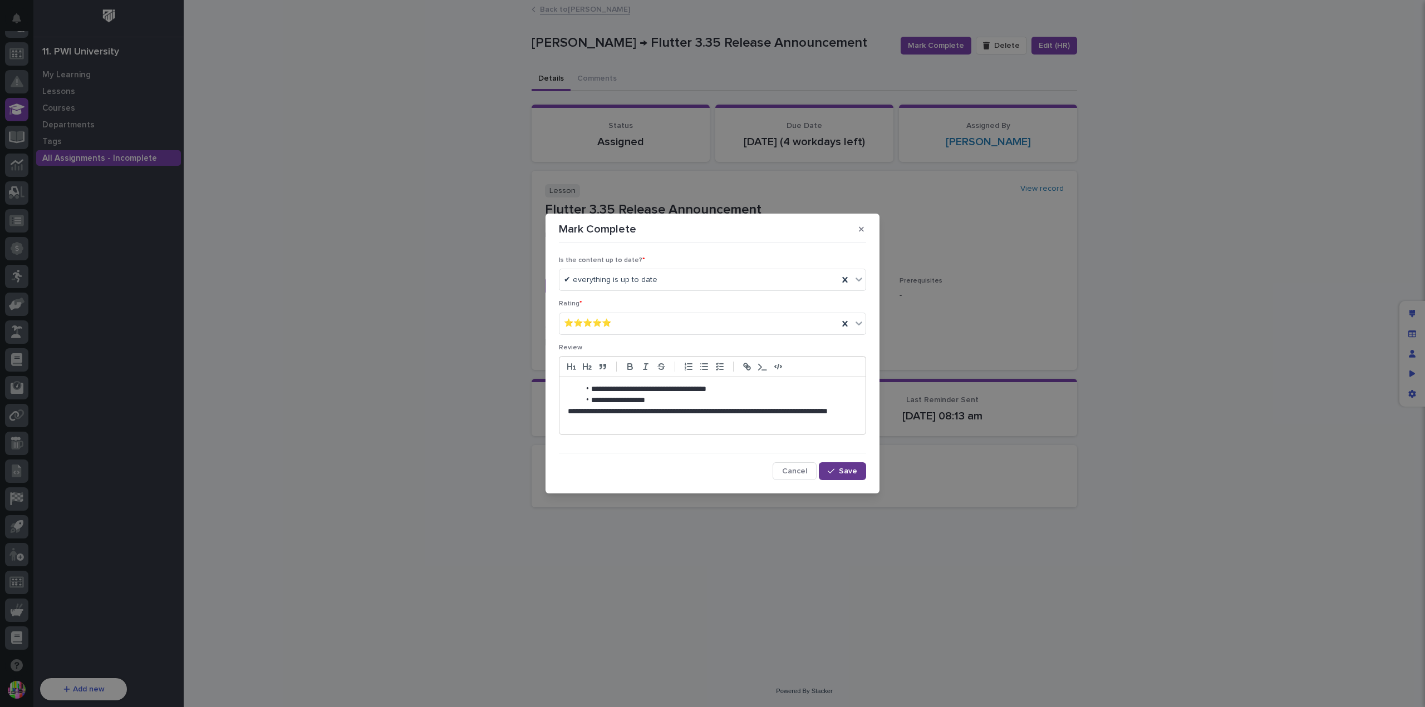
click at [834, 473] on icon "button" at bounding box center [831, 472] width 7 height 8
